Goal: Task Accomplishment & Management: Use online tool/utility

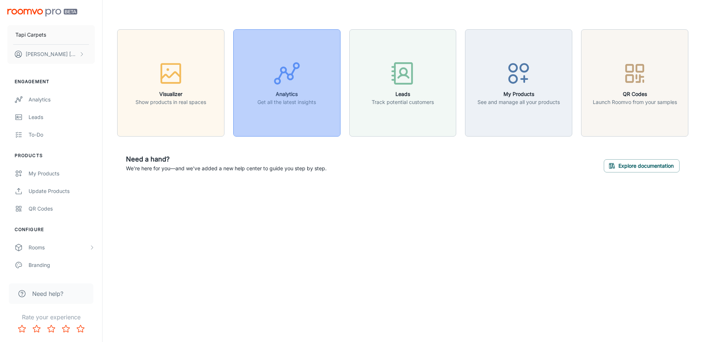
click at [280, 85] on icon "button" at bounding box center [286, 73] width 27 height 27
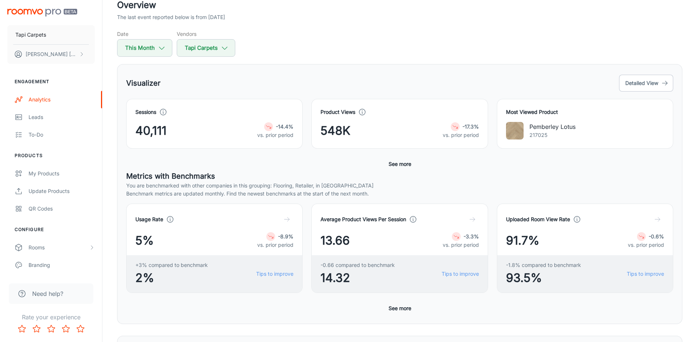
scroll to position [42, 0]
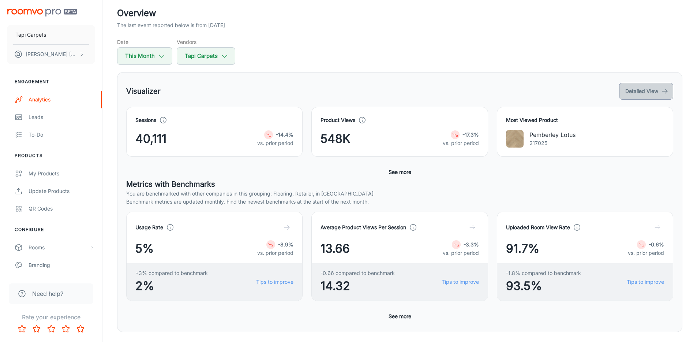
click at [635, 89] on button "Detailed View" at bounding box center [646, 91] width 54 height 17
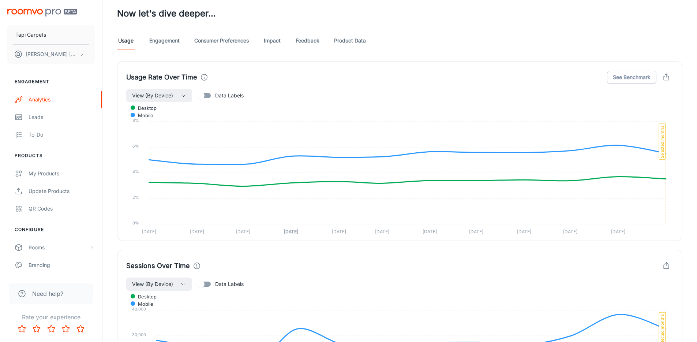
scroll to position [403, 0]
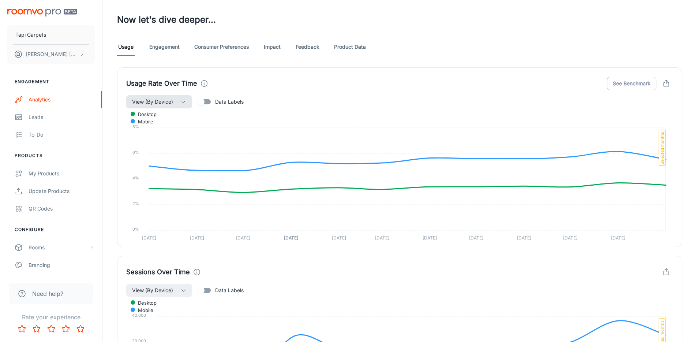
click at [167, 100] on span "View (By Device)" at bounding box center [152, 101] width 41 height 9
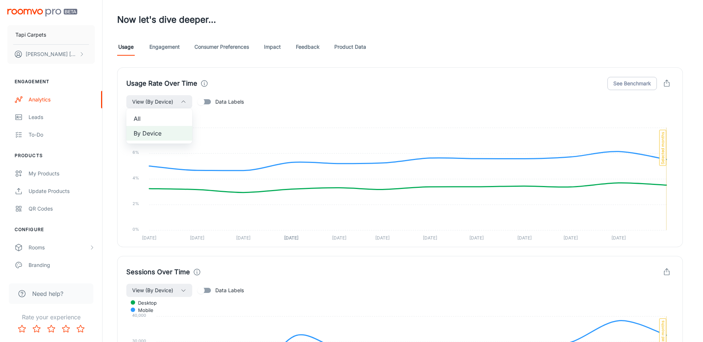
click at [153, 116] on span "All" at bounding box center [159, 118] width 51 height 9
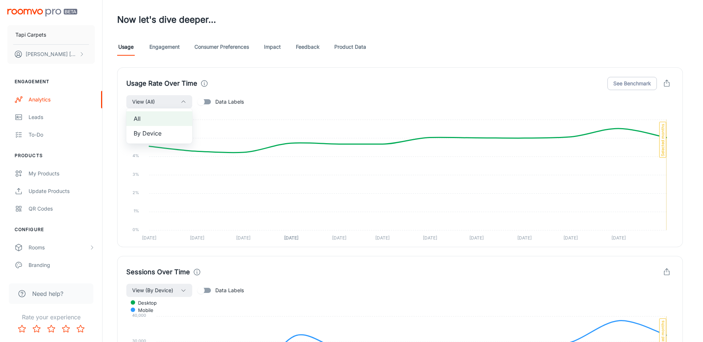
click at [115, 247] on div at bounding box center [351, 171] width 703 height 342
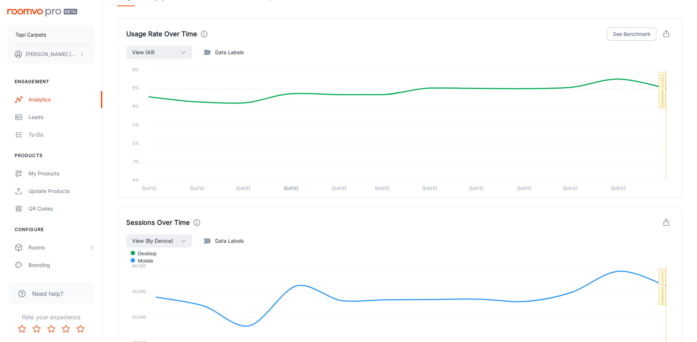
scroll to position [501, 0]
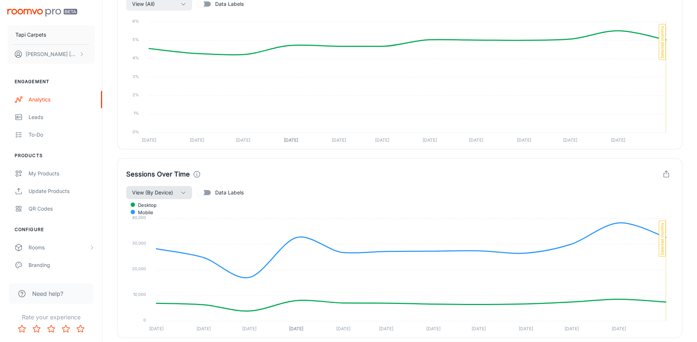
click at [175, 188] on button "View (By Device)" at bounding box center [159, 192] width 66 height 13
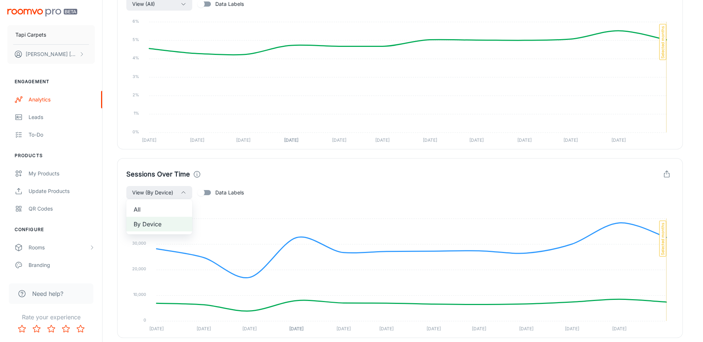
click at [172, 205] on span "All" at bounding box center [159, 209] width 51 height 9
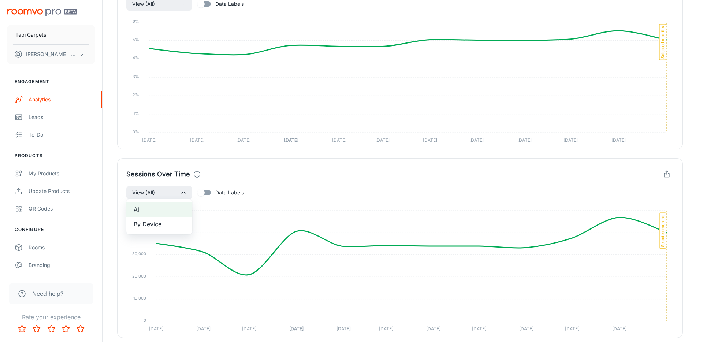
click at [112, 212] on div at bounding box center [351, 171] width 703 height 342
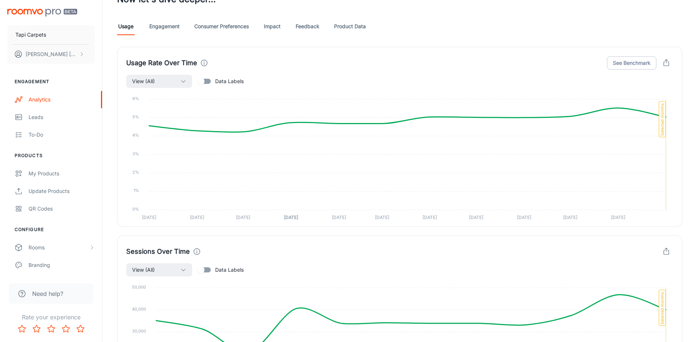
scroll to position [377, 0]
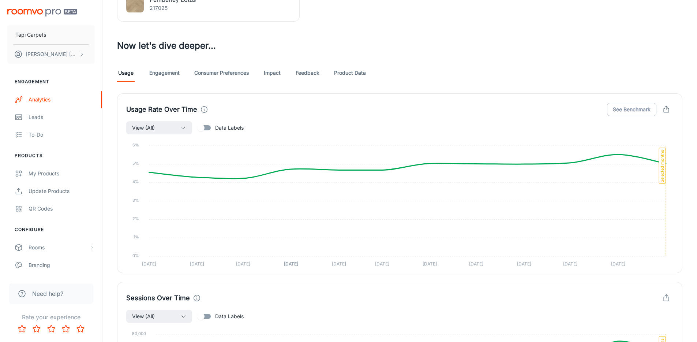
click at [165, 74] on link "Engagement" at bounding box center [164, 73] width 30 height 18
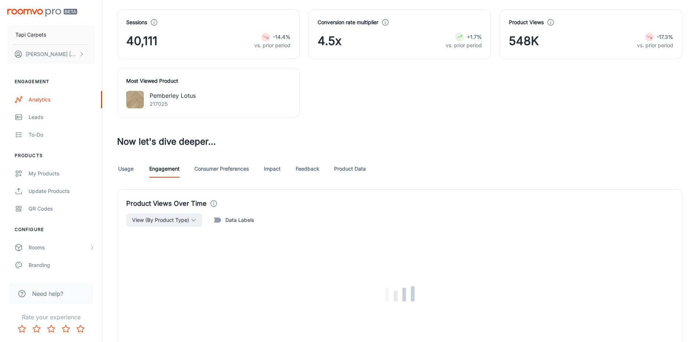
scroll to position [316, 0]
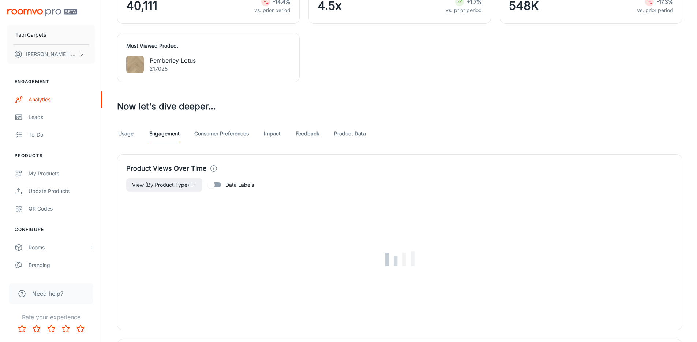
click at [134, 135] on link "Usage" at bounding box center [126, 134] width 18 height 18
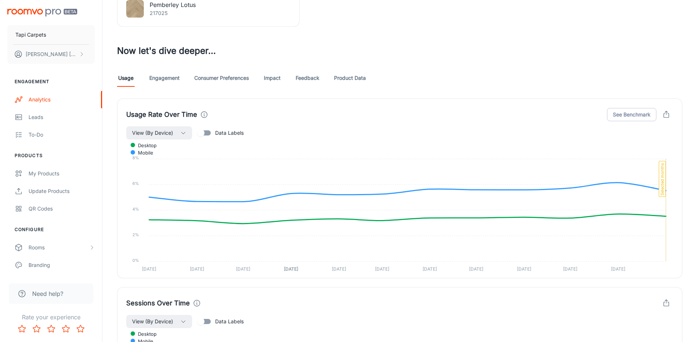
scroll to position [376, 0]
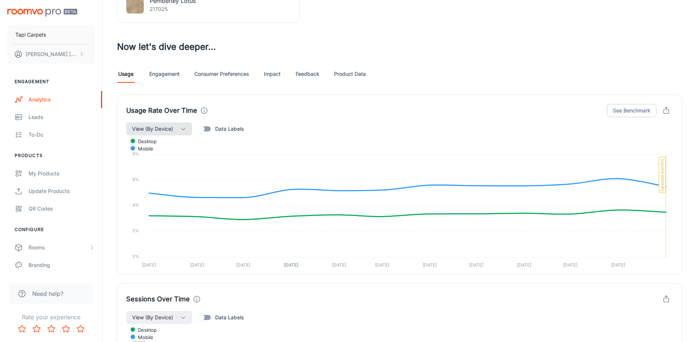
click at [171, 127] on span "View (By Device)" at bounding box center [152, 128] width 41 height 9
click at [158, 145] on span "All" at bounding box center [159, 145] width 51 height 9
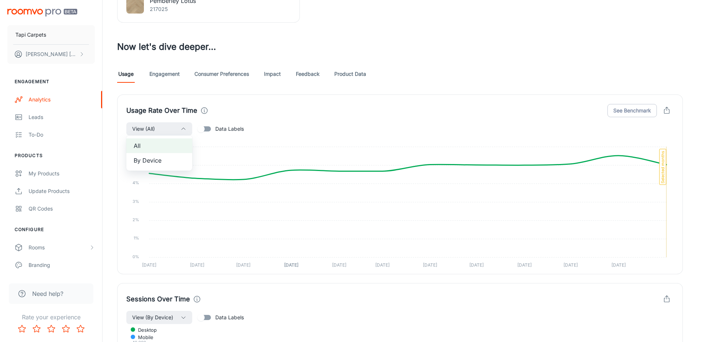
click at [110, 276] on div at bounding box center [351, 171] width 703 height 342
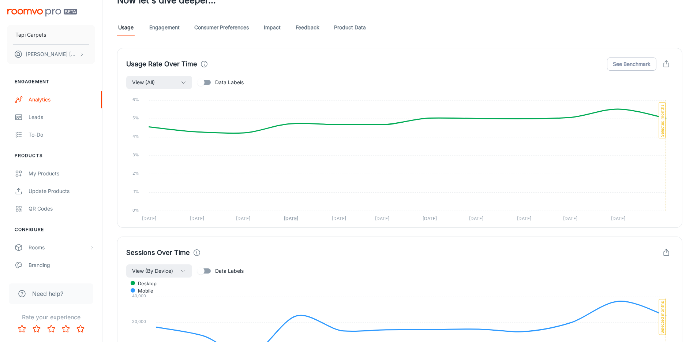
scroll to position [539, 0]
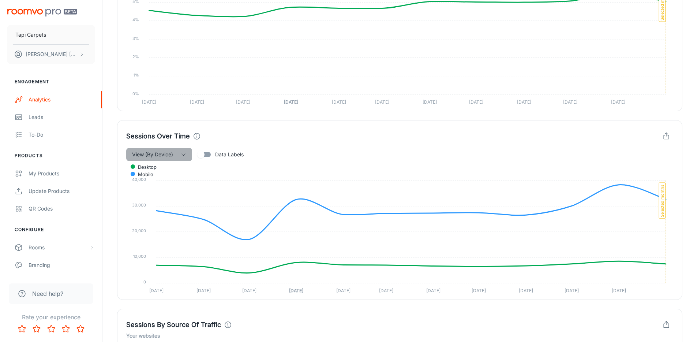
click at [167, 149] on button "View (By Device)" at bounding box center [159, 154] width 66 height 13
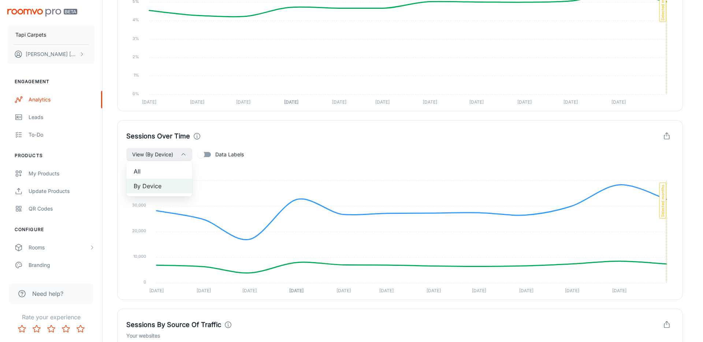
click at [160, 165] on li "All" at bounding box center [159, 171] width 66 height 15
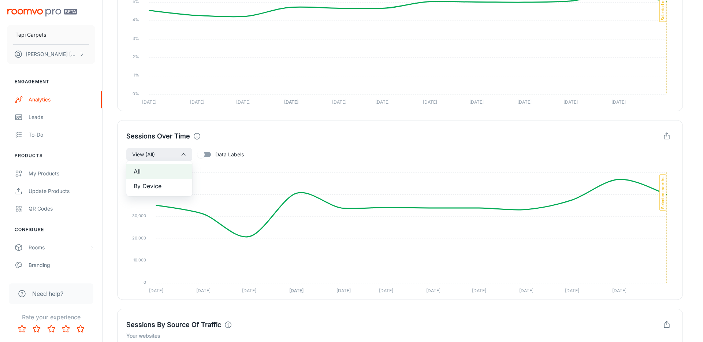
click at [112, 186] on div at bounding box center [351, 171] width 703 height 342
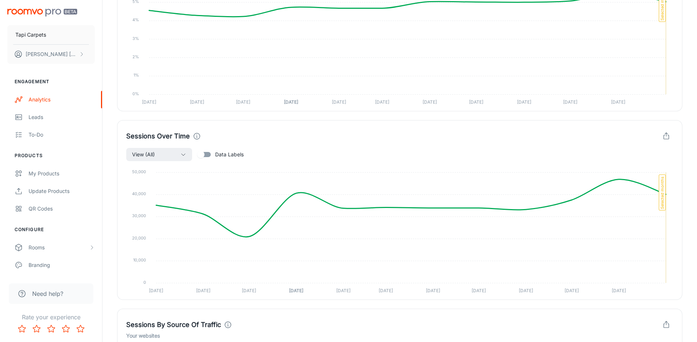
click at [207, 154] on input "Data Labels" at bounding box center [201, 154] width 42 height 14
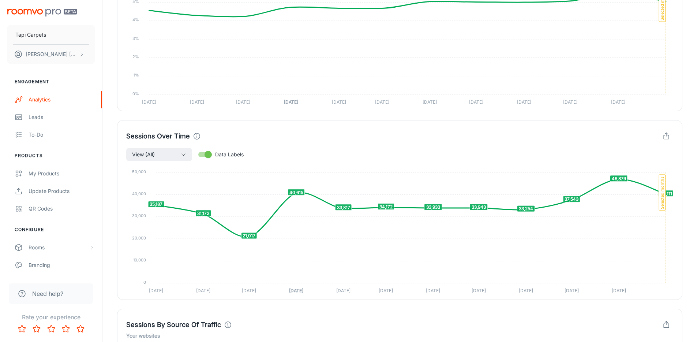
click at [200, 155] on input "Data Labels" at bounding box center [208, 154] width 42 height 14
checkbox input "false"
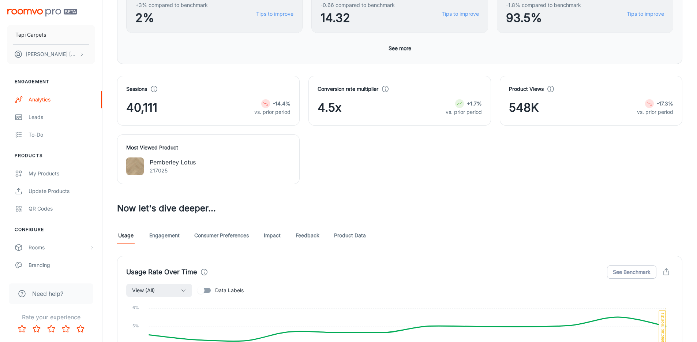
scroll to position [0, 0]
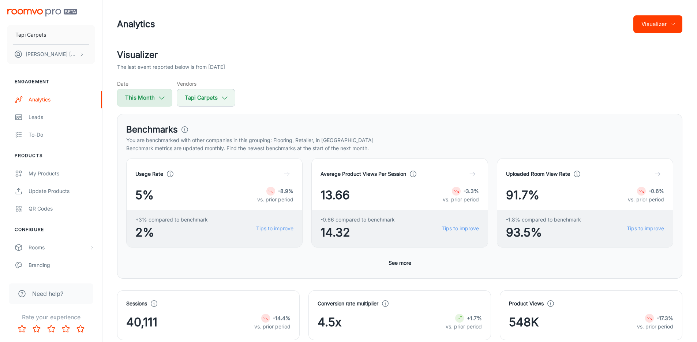
click at [167, 102] on button "This Month" at bounding box center [144, 98] width 55 height 18
select select "8"
select select "2025"
select select "8"
select select "2025"
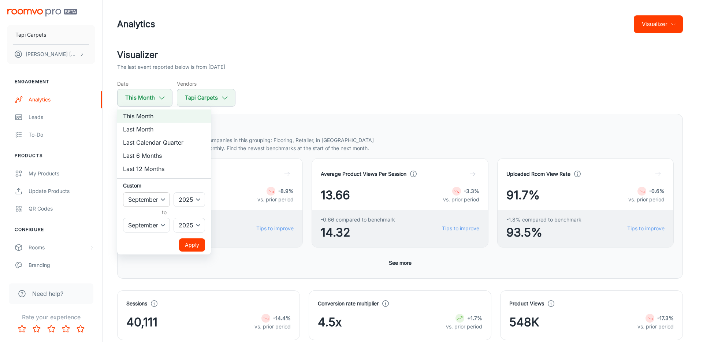
click at [149, 197] on select "January February March April May June July August September October November De…" at bounding box center [146, 199] width 47 height 15
select select "0"
click at [123, 192] on select "January February March April May June July August September October November De…" at bounding box center [146, 199] width 47 height 15
click at [187, 245] on button "Apply" at bounding box center [192, 244] width 26 height 13
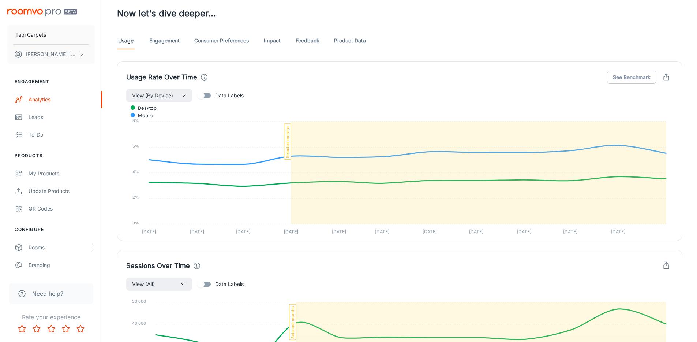
scroll to position [411, 0]
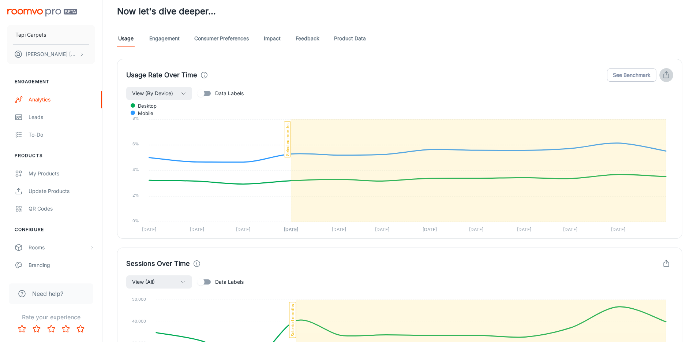
click at [664, 74] on icon "button" at bounding box center [666, 75] width 8 height 8
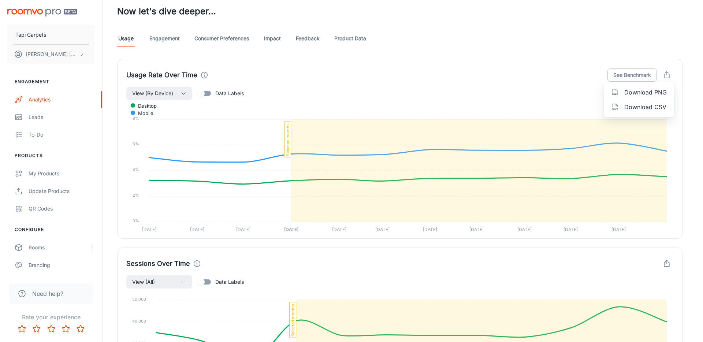
click at [641, 104] on span "Download CSV" at bounding box center [645, 106] width 42 height 9
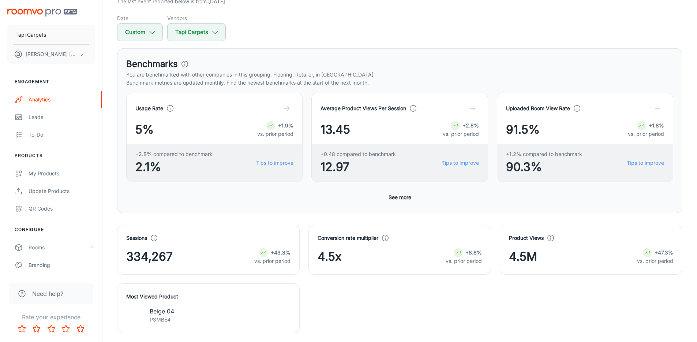
scroll to position [65, 0]
click at [143, 34] on button "Custom" at bounding box center [140, 33] width 46 height 18
select select "2025"
select select "8"
select select "2025"
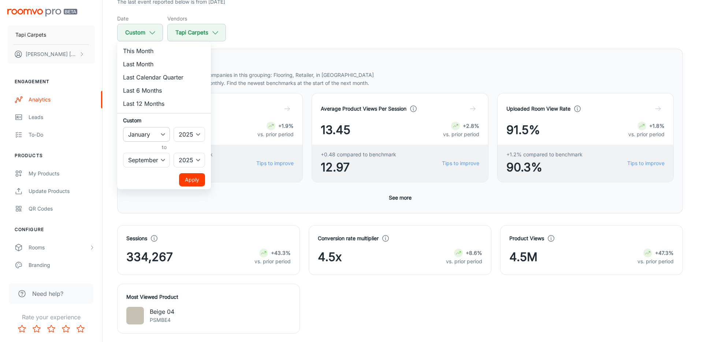
click at [162, 128] on select "January February March April May June July August September October November De…" at bounding box center [146, 134] width 47 height 15
click at [194, 135] on select "2022 2023 2024 2025" at bounding box center [188, 134] width 31 height 15
select select "2022"
click at [174, 127] on select "2022 2023 2024 2025" at bounding box center [188, 134] width 31 height 15
click at [194, 122] on h6 "Custom" at bounding box center [164, 120] width 82 height 8
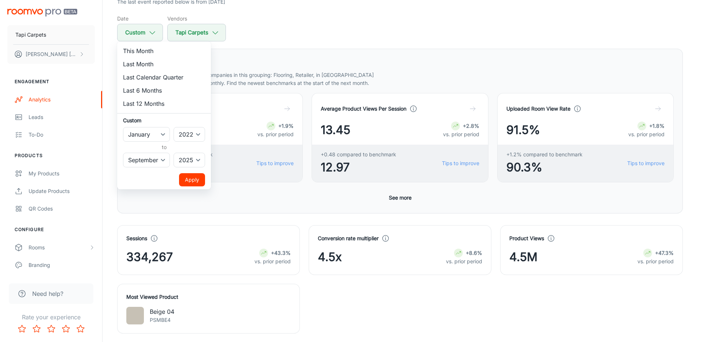
click at [194, 180] on button "Apply" at bounding box center [192, 179] width 26 height 13
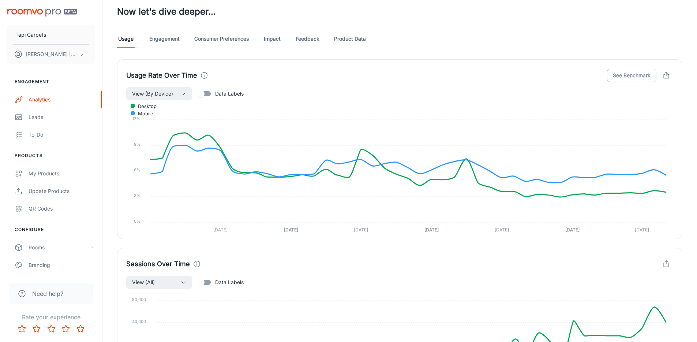
scroll to position [230, 0]
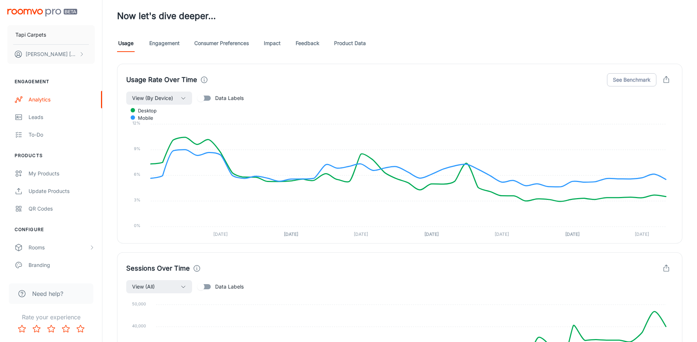
click at [665, 78] on icon "button" at bounding box center [666, 80] width 8 height 8
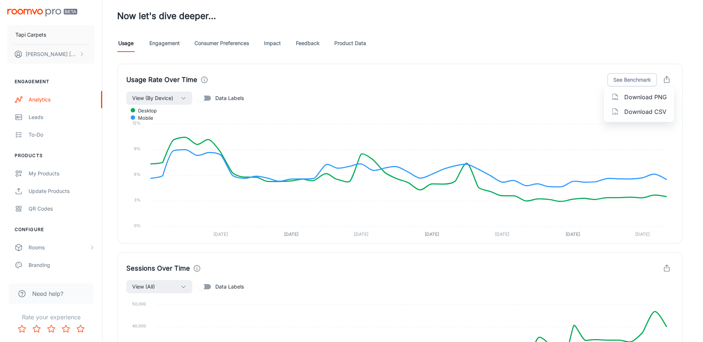
click at [644, 111] on span "Download CSV" at bounding box center [645, 111] width 42 height 9
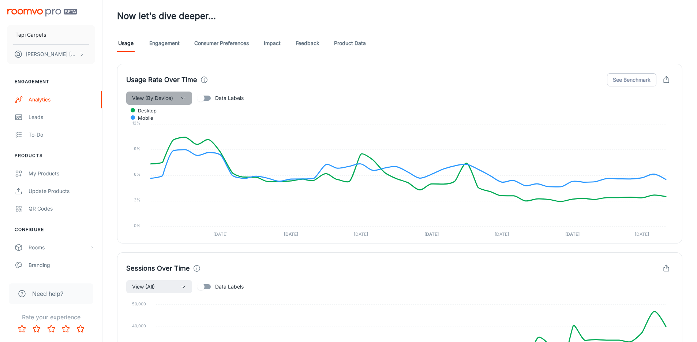
click at [155, 98] on span "View (By Device)" at bounding box center [152, 98] width 41 height 9
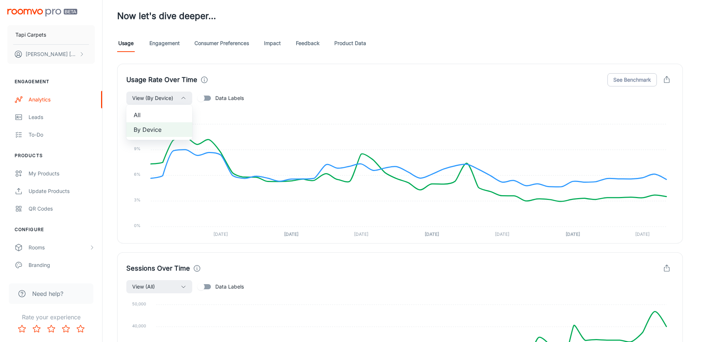
click at [154, 114] on span "All" at bounding box center [159, 115] width 51 height 9
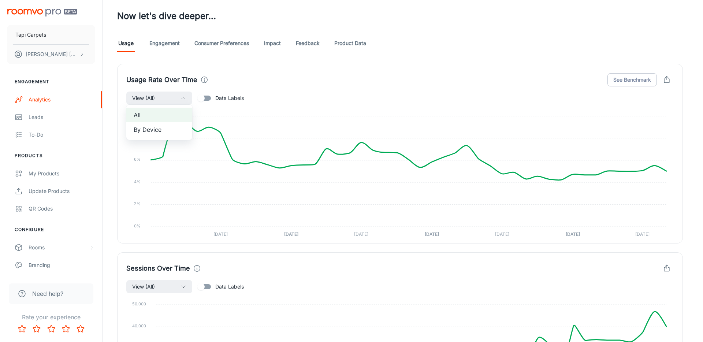
click at [350, 66] on div at bounding box center [351, 171] width 703 height 342
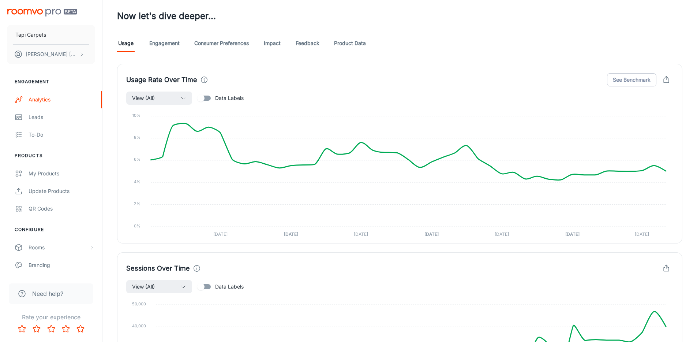
click at [668, 78] on icon "button" at bounding box center [666, 80] width 8 height 8
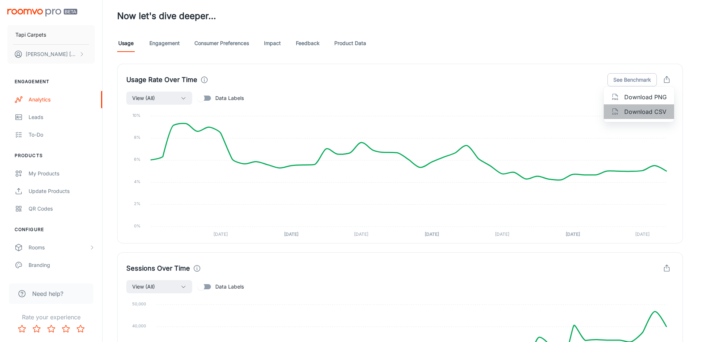
click at [644, 108] on span "Download CSV" at bounding box center [645, 111] width 42 height 9
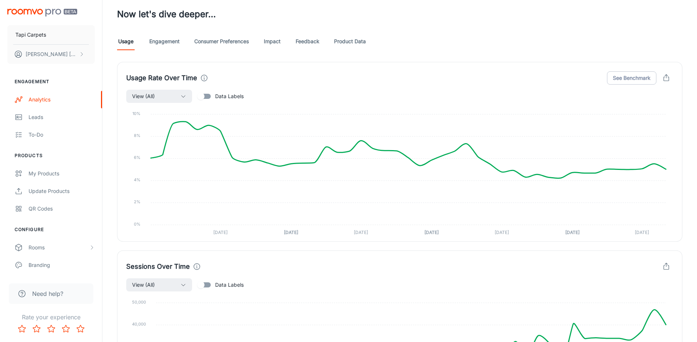
scroll to position [237, 0]
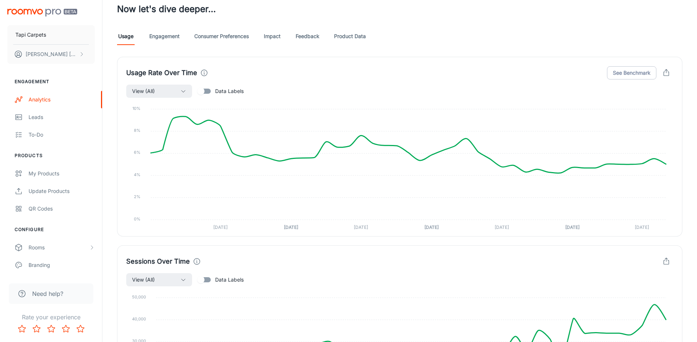
click at [155, 39] on link "Engagement" at bounding box center [164, 36] width 30 height 18
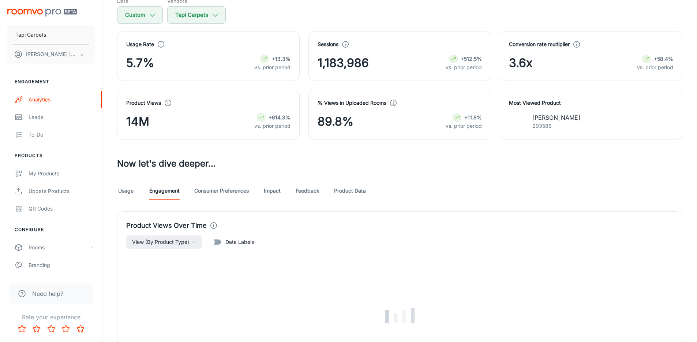
scroll to position [243, 0]
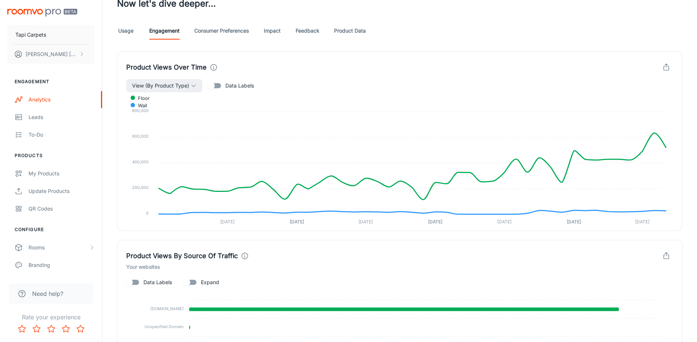
click at [278, 30] on link "Impact" at bounding box center [273, 31] width 18 height 18
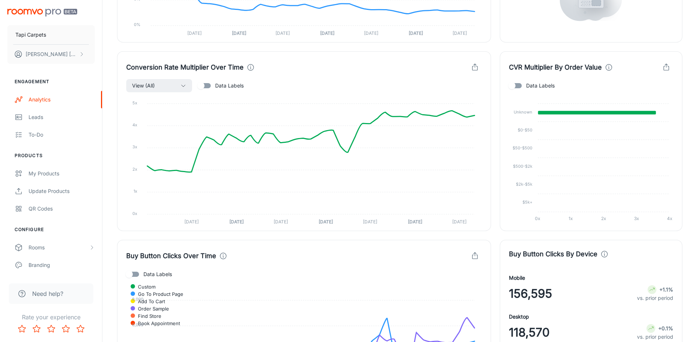
scroll to position [397, 0]
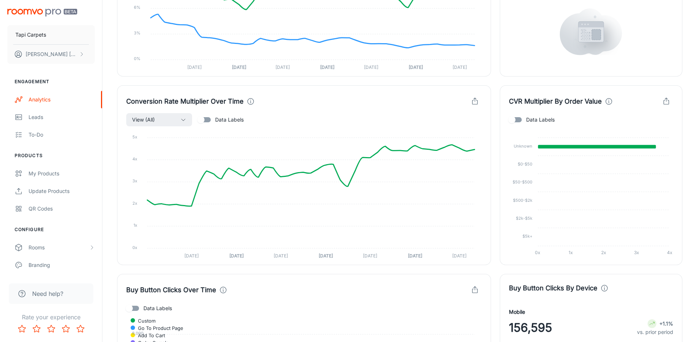
click at [473, 99] on icon "button" at bounding box center [475, 101] width 8 height 8
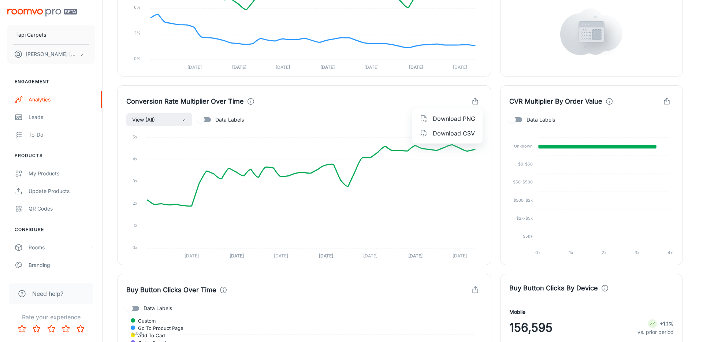
click at [445, 131] on span "Download CSV" at bounding box center [454, 133] width 42 height 9
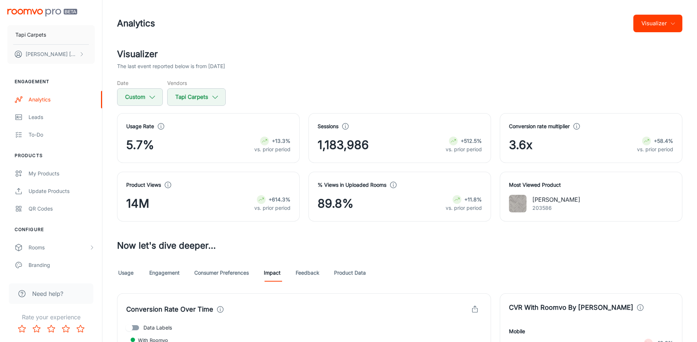
scroll to position [0, 0]
click at [449, 55] on h2 "Visualizer" at bounding box center [399, 54] width 565 height 13
click at [503, 52] on h2 "Visualizer" at bounding box center [399, 54] width 565 height 13
click at [242, 274] on link "Consumer Preferences" at bounding box center [221, 274] width 55 height 18
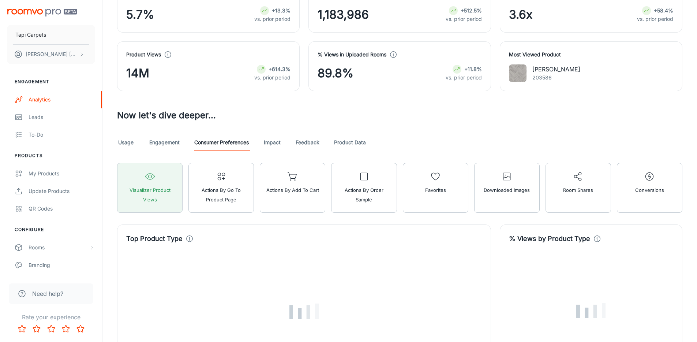
scroll to position [134, 0]
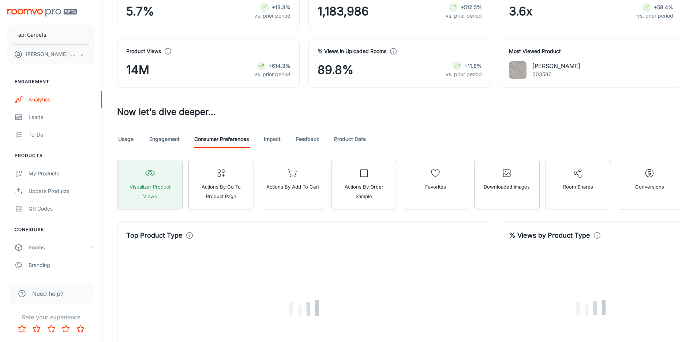
click at [168, 138] on link "Engagement" at bounding box center [164, 139] width 30 height 18
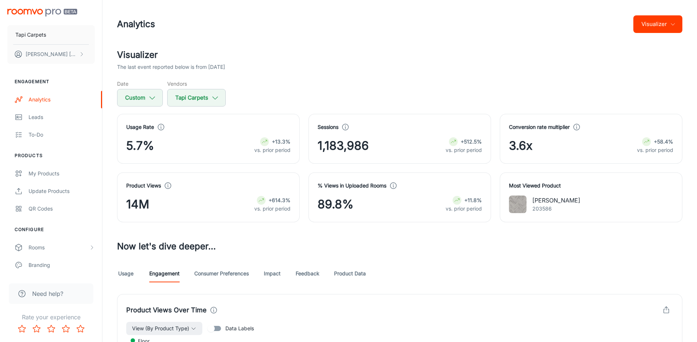
scroll to position [131, 0]
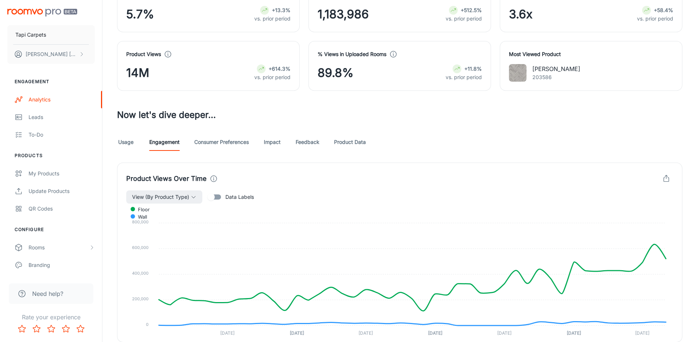
click at [129, 145] on link "Usage" at bounding box center [126, 142] width 18 height 18
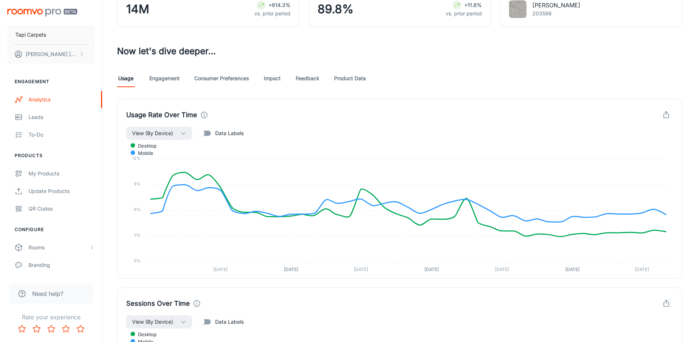
scroll to position [203, 0]
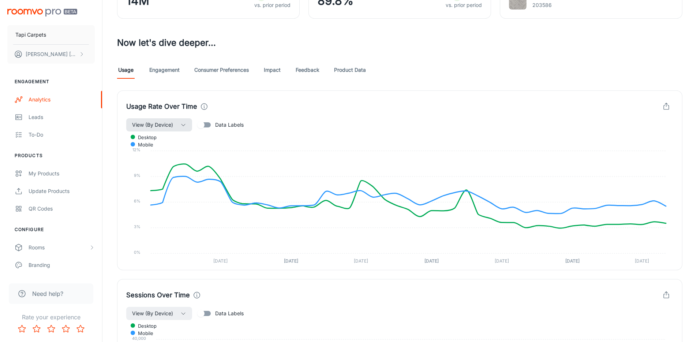
click at [179, 123] on button "View (By Device)" at bounding box center [159, 124] width 66 height 13
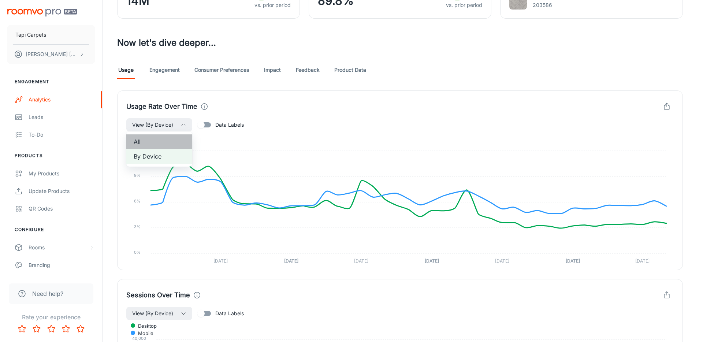
click at [163, 146] on span "All" at bounding box center [159, 141] width 51 height 9
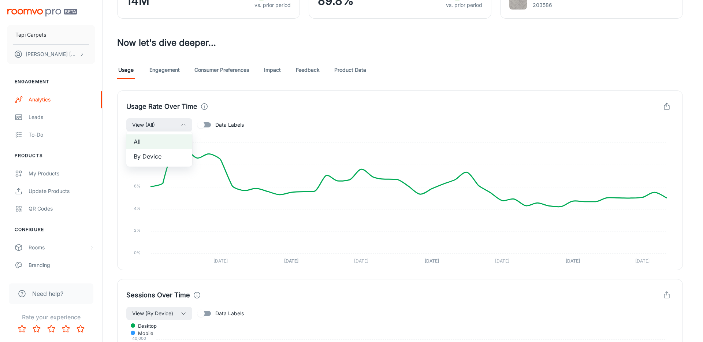
click at [105, 229] on div at bounding box center [351, 171] width 703 height 342
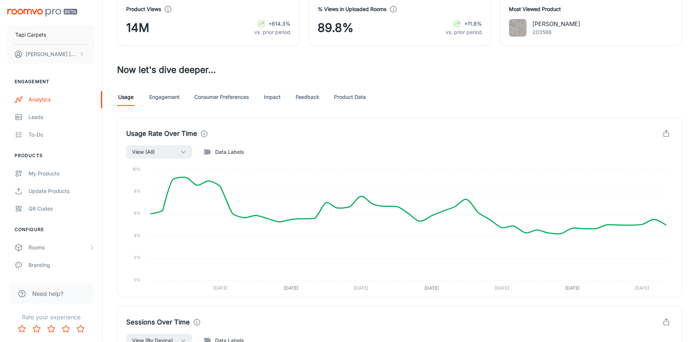
scroll to position [0, 0]
